Goal: Transaction & Acquisition: Purchase product/service

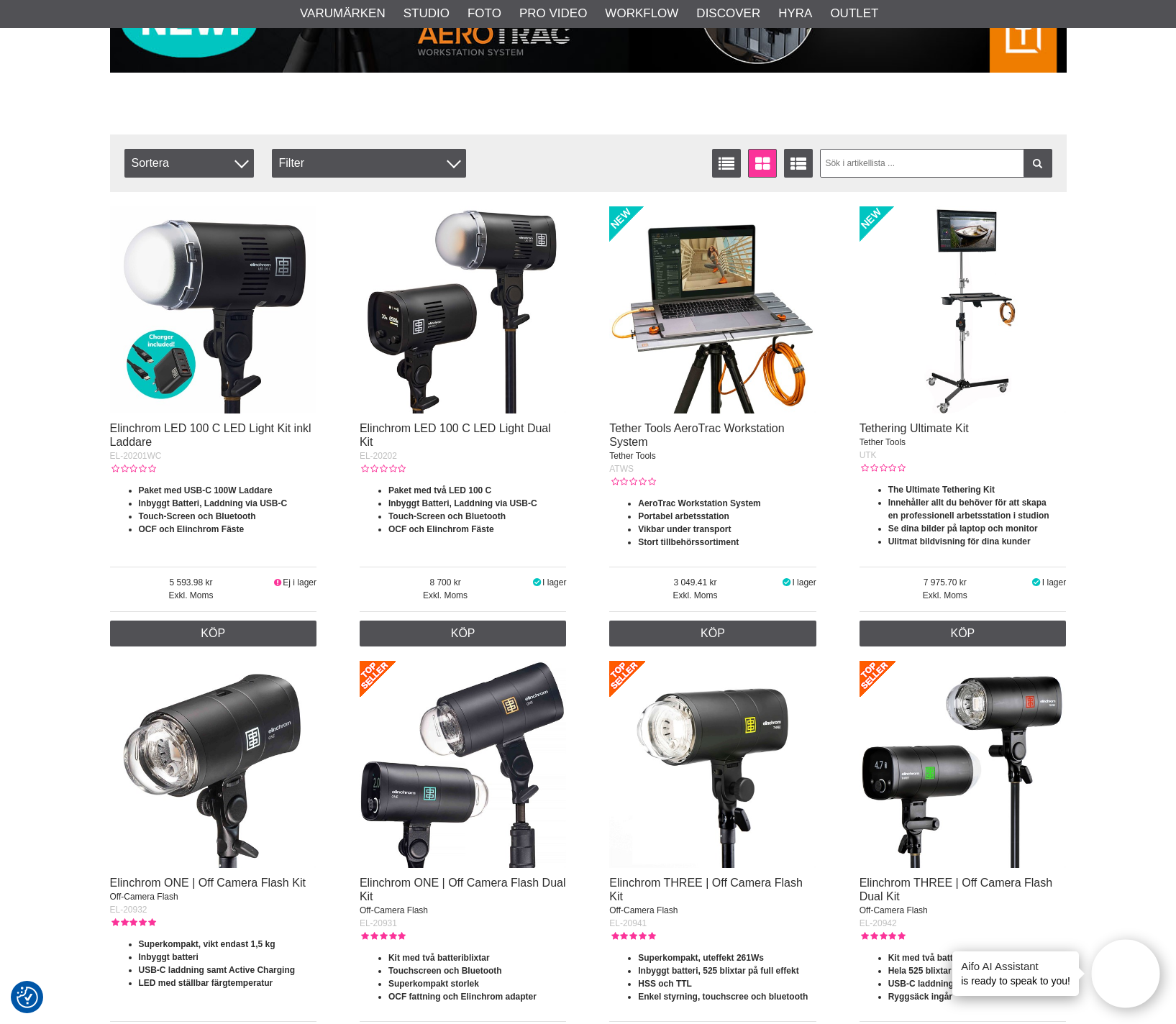
scroll to position [451, 0]
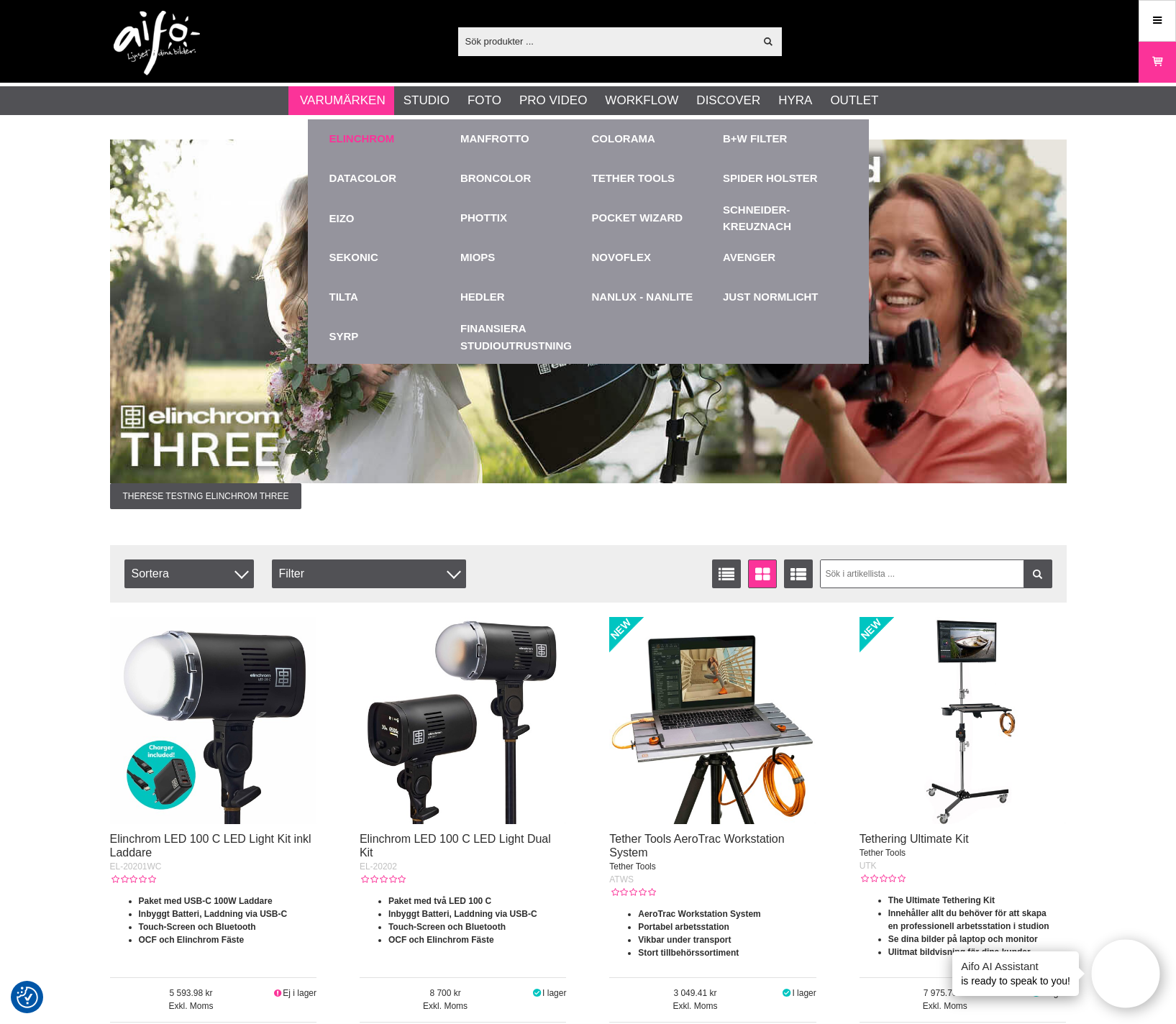
click at [378, 144] on link "Elinchrom" at bounding box center [362, 139] width 65 height 17
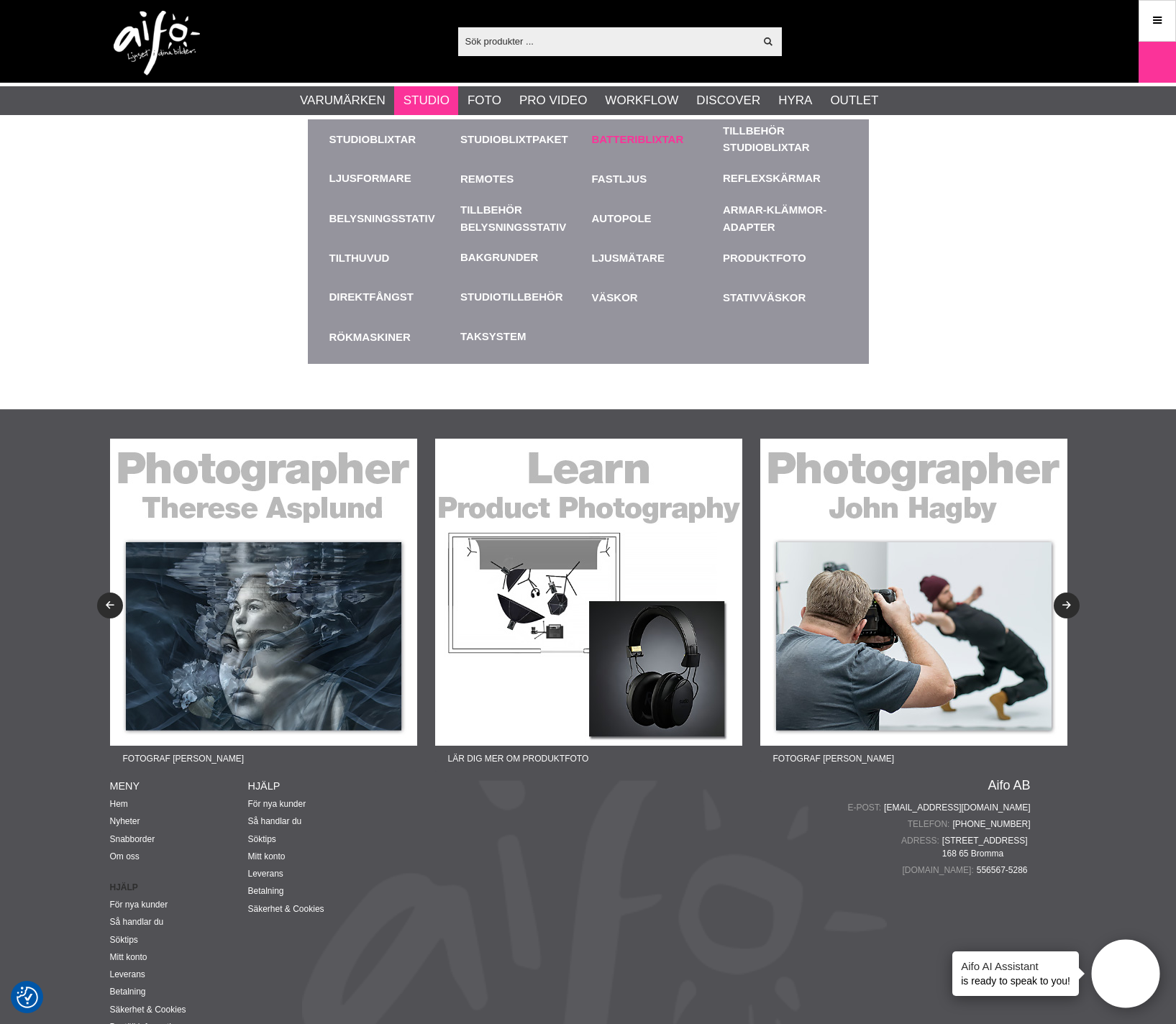
click at [664, 137] on link "Batteriblixtar" at bounding box center [653, 139] width 124 height 39
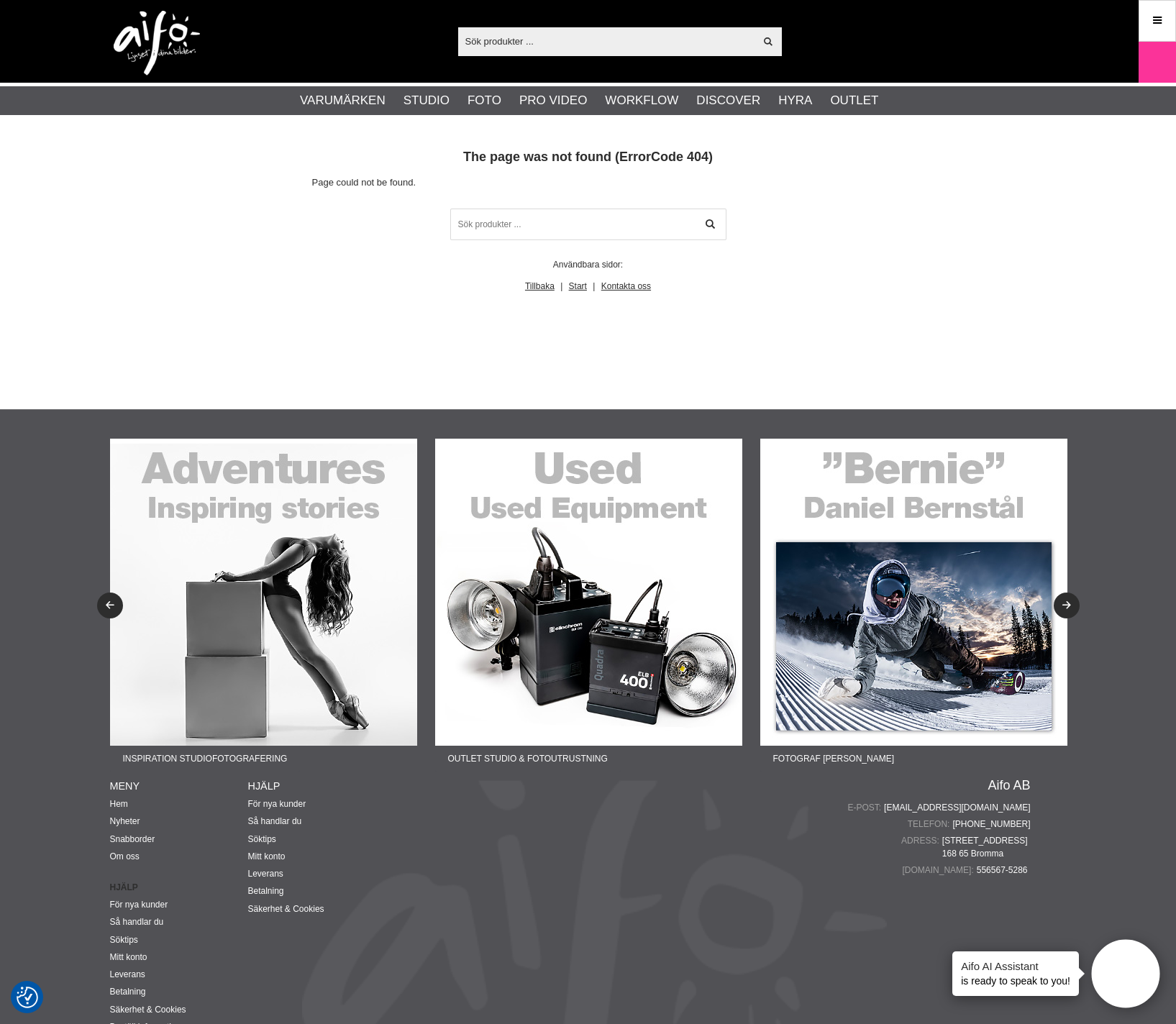
click at [543, 38] on input "text" at bounding box center [606, 40] width 297 height 21
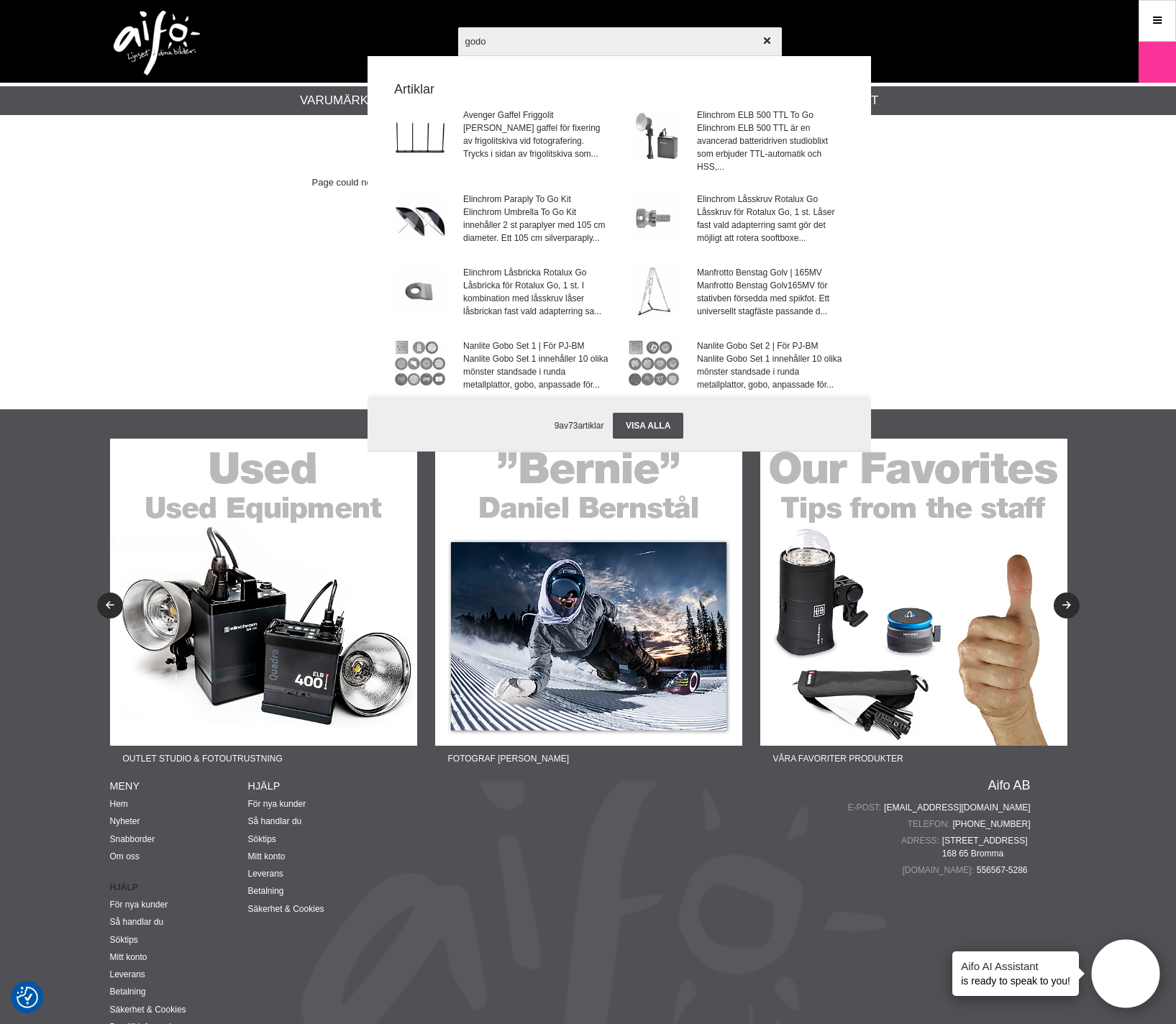
type input "godox"
